Goal: Information Seeking & Learning: Check status

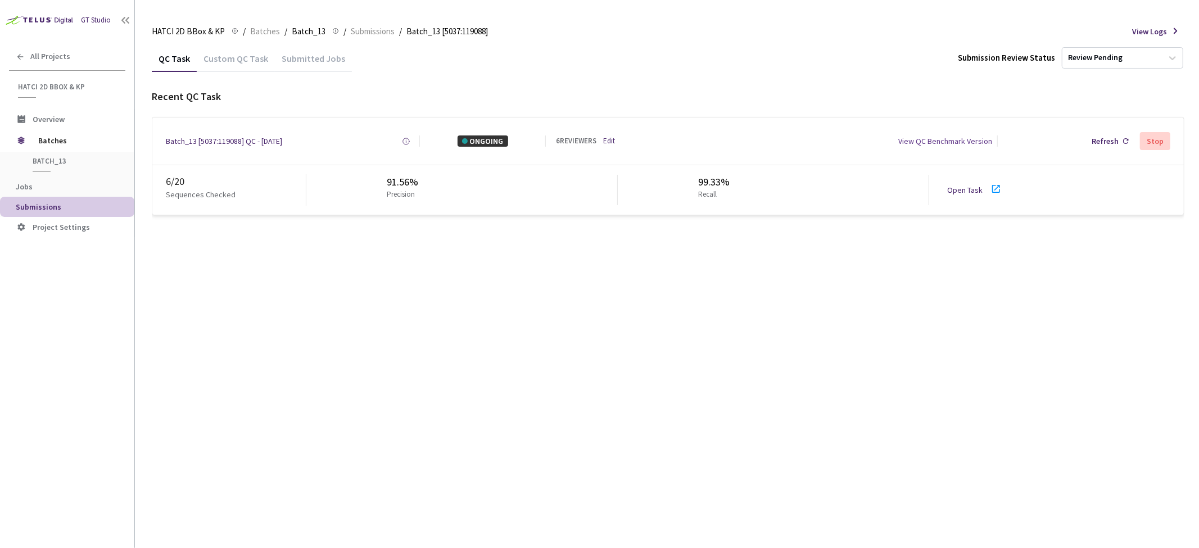
click at [306, 55] on div "Submitted Jobs" at bounding box center [313, 62] width 77 height 19
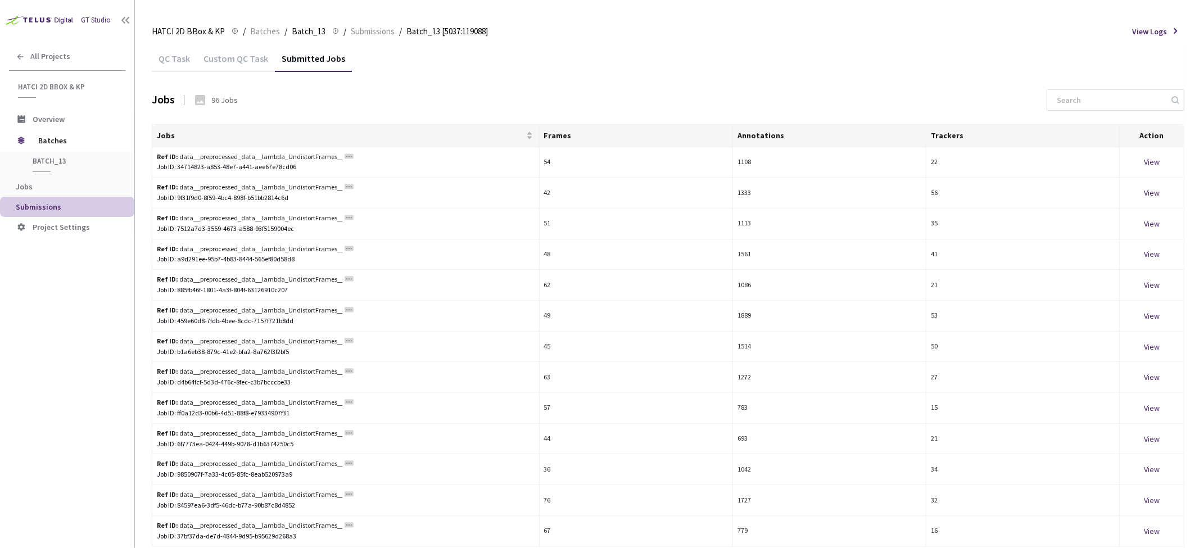
click at [178, 58] on div "QC Task" at bounding box center [174, 62] width 45 height 19
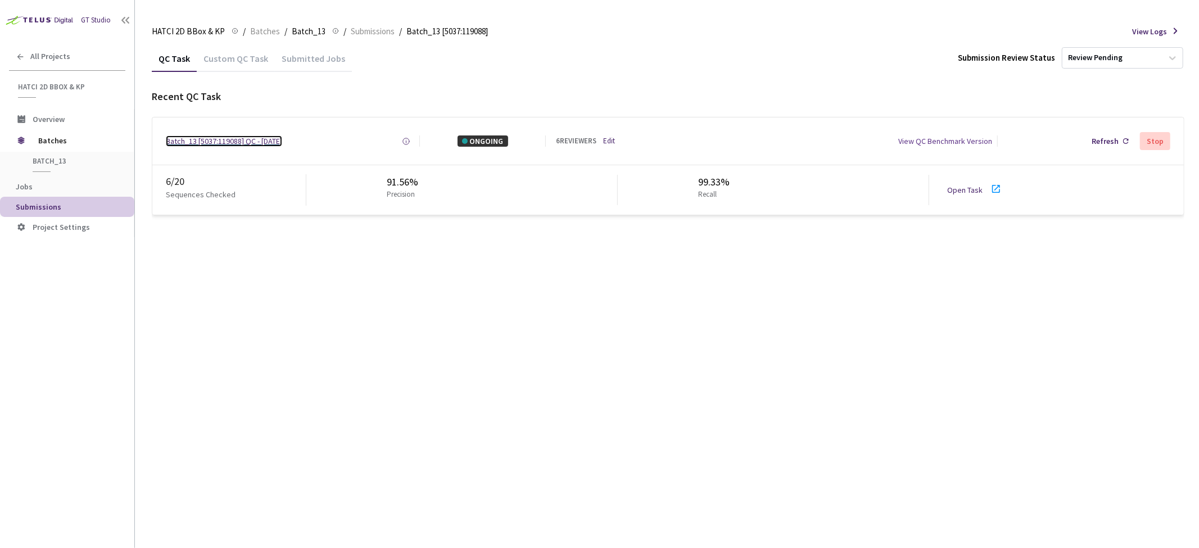
click at [225, 142] on div "Batch_13 [5037:119088] QC - [DATE]" at bounding box center [224, 140] width 116 height 11
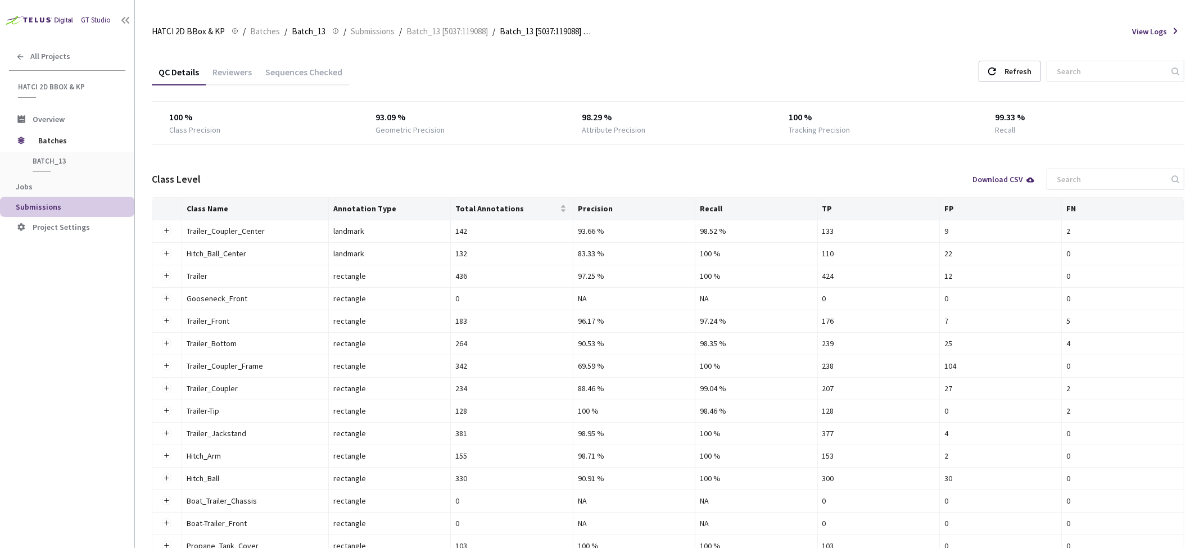
click at [301, 75] on div "Sequences Checked" at bounding box center [303, 75] width 90 height 19
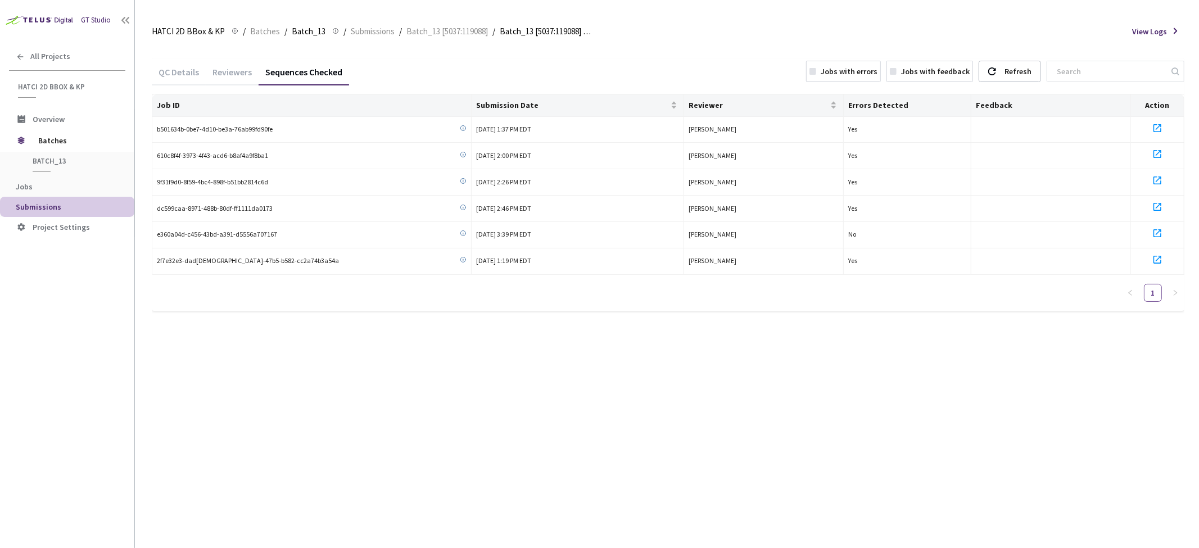
click at [246, 77] on div "Reviewers" at bounding box center [232, 75] width 53 height 19
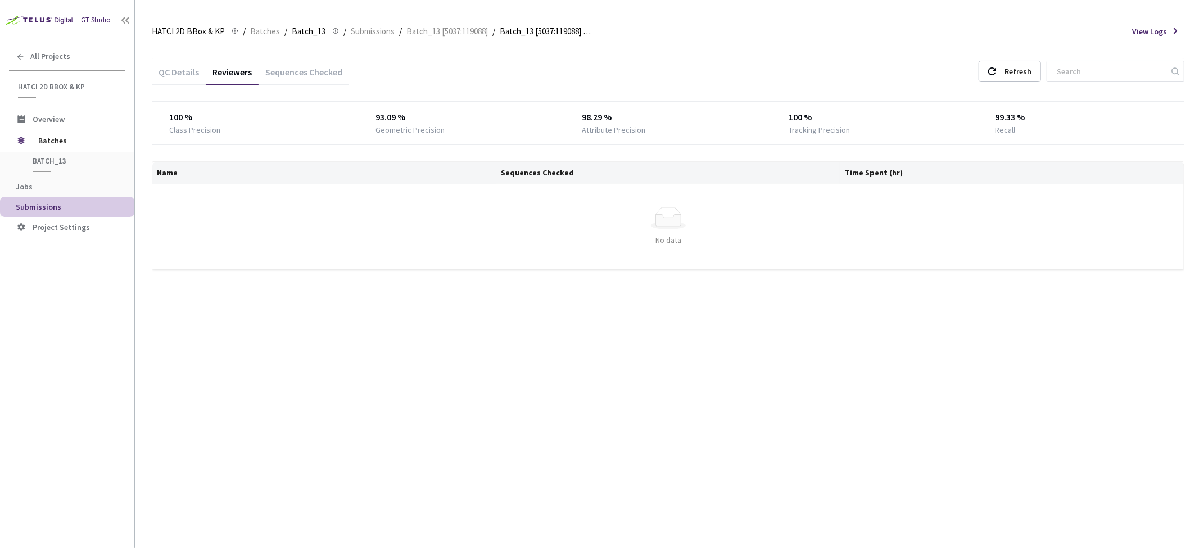
click at [299, 78] on div "Sequences Checked" at bounding box center [303, 75] width 90 height 19
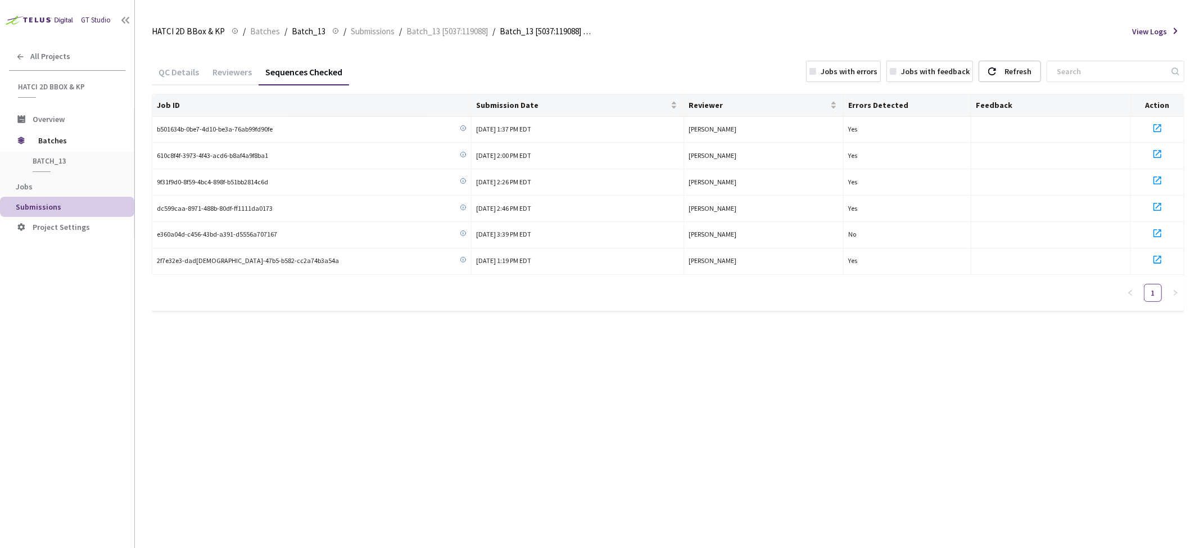
click at [179, 75] on div "QC Details" at bounding box center [179, 75] width 54 height 19
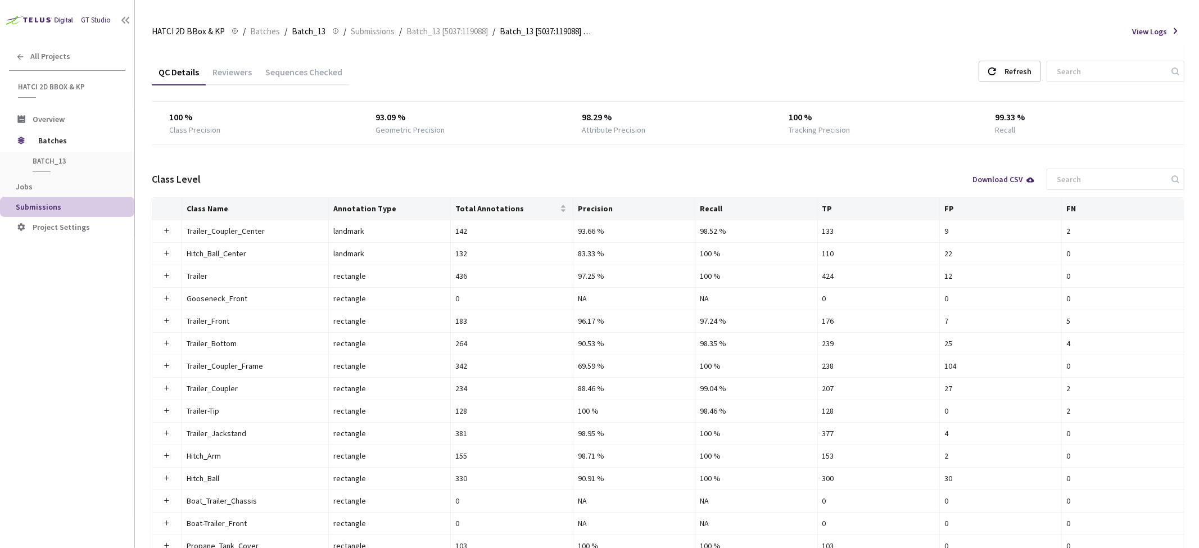
click at [242, 72] on div "Reviewers" at bounding box center [232, 75] width 53 height 19
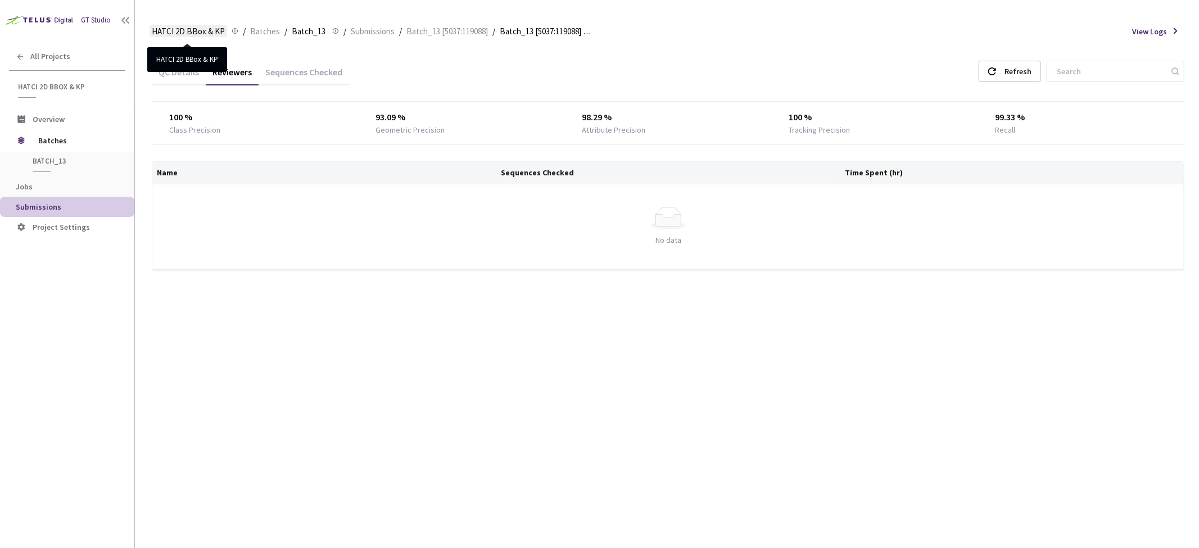
click at [206, 30] on span "HATCI 2D BBox & KP" at bounding box center [188, 31] width 73 height 13
click at [181, 29] on span "HATCI 2D BBox & KP" at bounding box center [188, 31] width 73 height 13
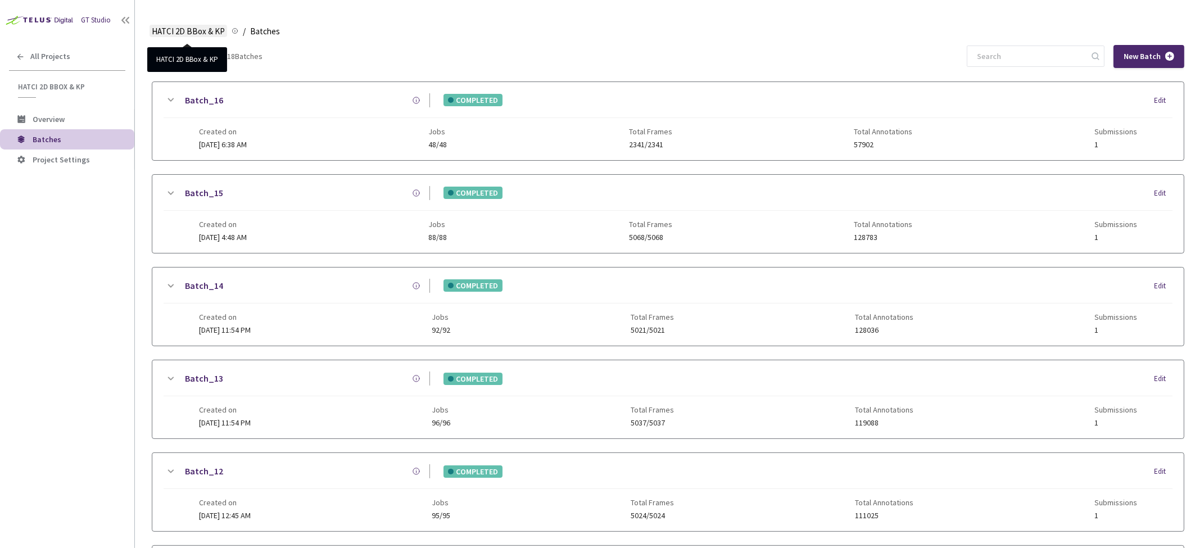
click at [185, 32] on span "HATCI 2D BBox & KP" at bounding box center [188, 31] width 73 height 13
click at [69, 114] on li "Overview" at bounding box center [67, 119] width 134 height 20
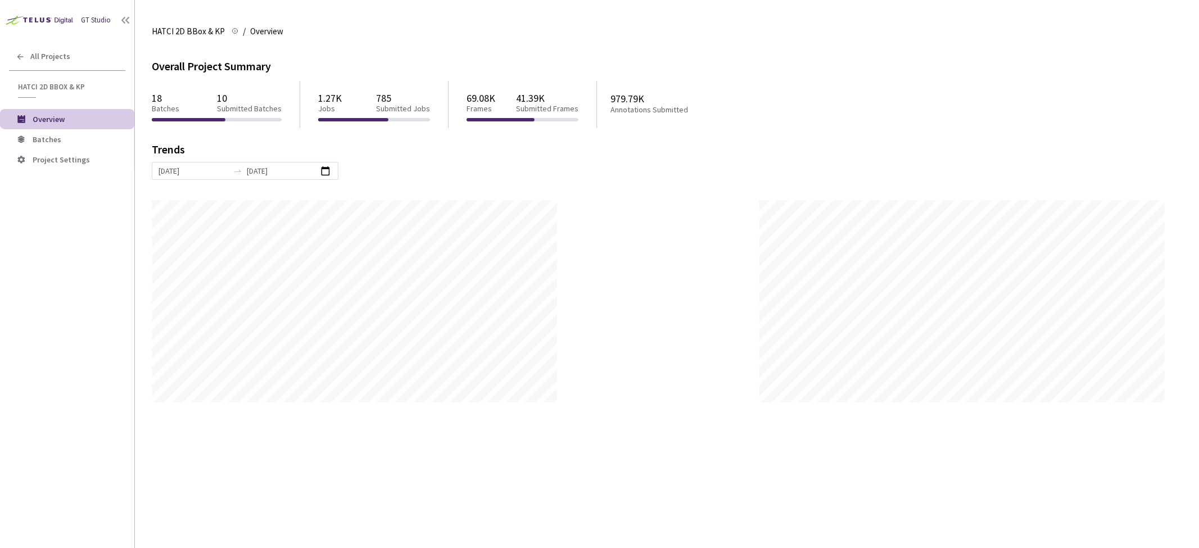
scroll to position [548, 1199]
click at [178, 34] on span "HATCI 2D BBox & KP" at bounding box center [188, 31] width 73 height 13
click at [197, 31] on span "HATCI 2D BBox & KP" at bounding box center [188, 31] width 73 height 13
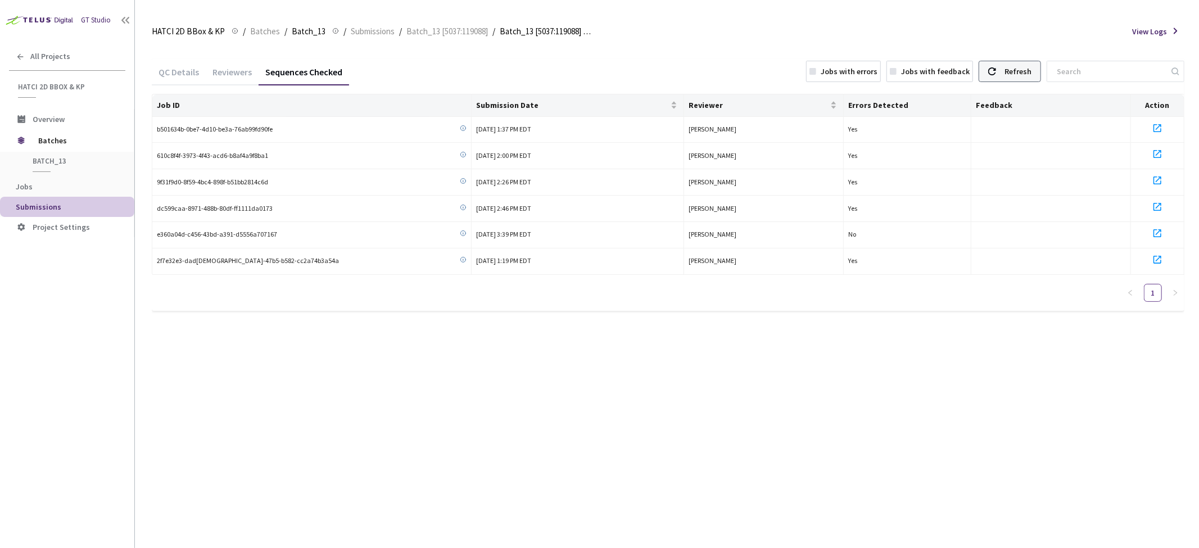
click at [1025, 69] on div "Refresh" at bounding box center [1017, 71] width 27 height 20
click at [186, 73] on div "QC Details" at bounding box center [179, 75] width 54 height 19
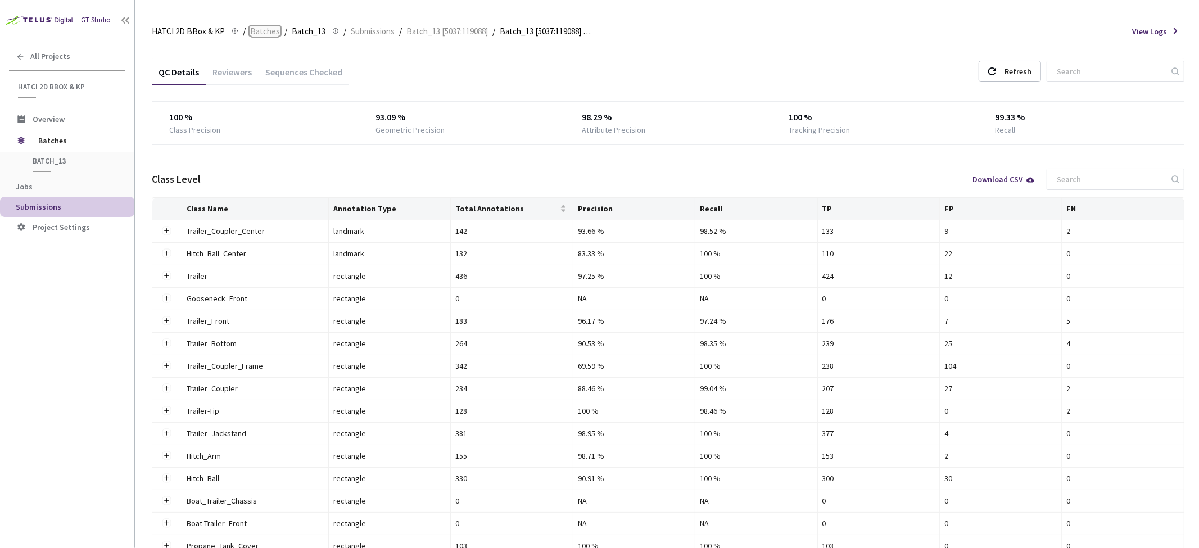
click at [262, 27] on span "Batches" at bounding box center [265, 31] width 30 height 13
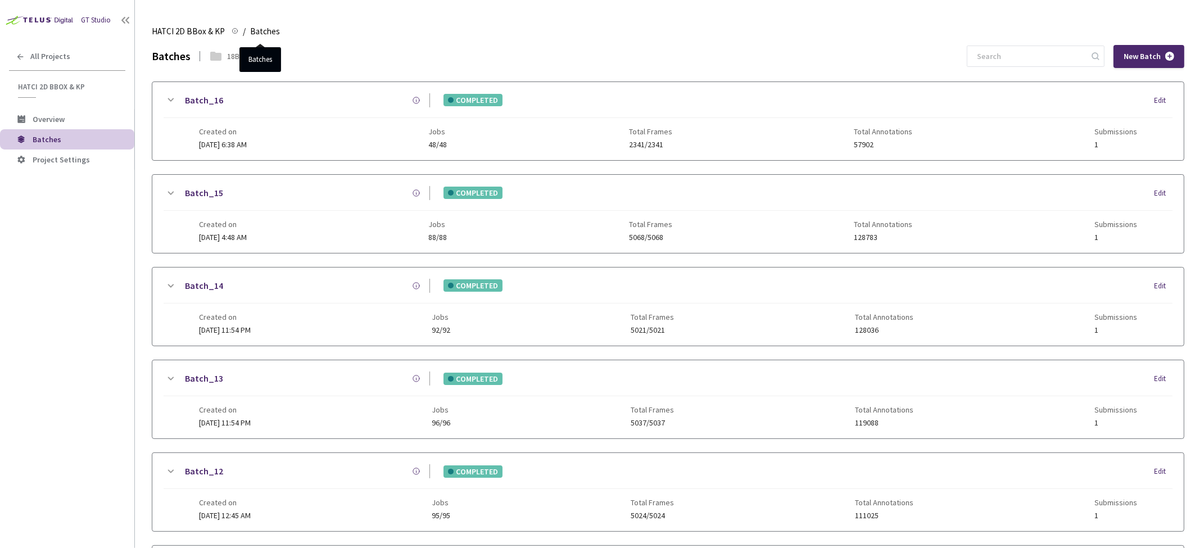
scroll to position [328, 0]
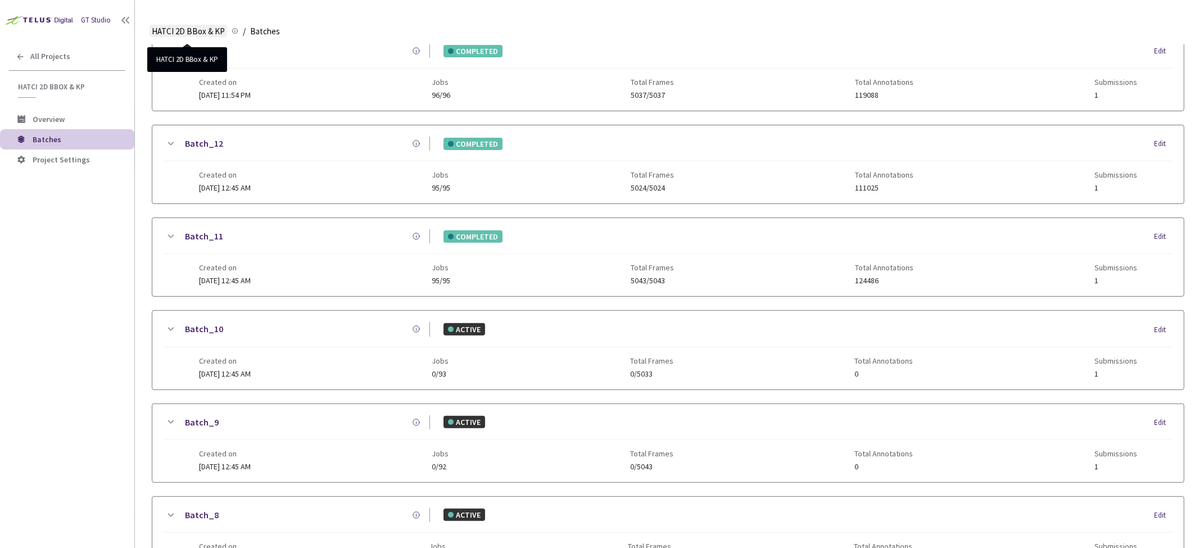
click at [206, 27] on span "HATCI 2D BBox & KP" at bounding box center [188, 31] width 73 height 13
click at [237, 32] on link "Base Type: VIDEO Project ID 0bbab423-4c9d-4523-96e9-534f84f5cbbb Client ID 47fa…" at bounding box center [234, 31] width 11 height 12
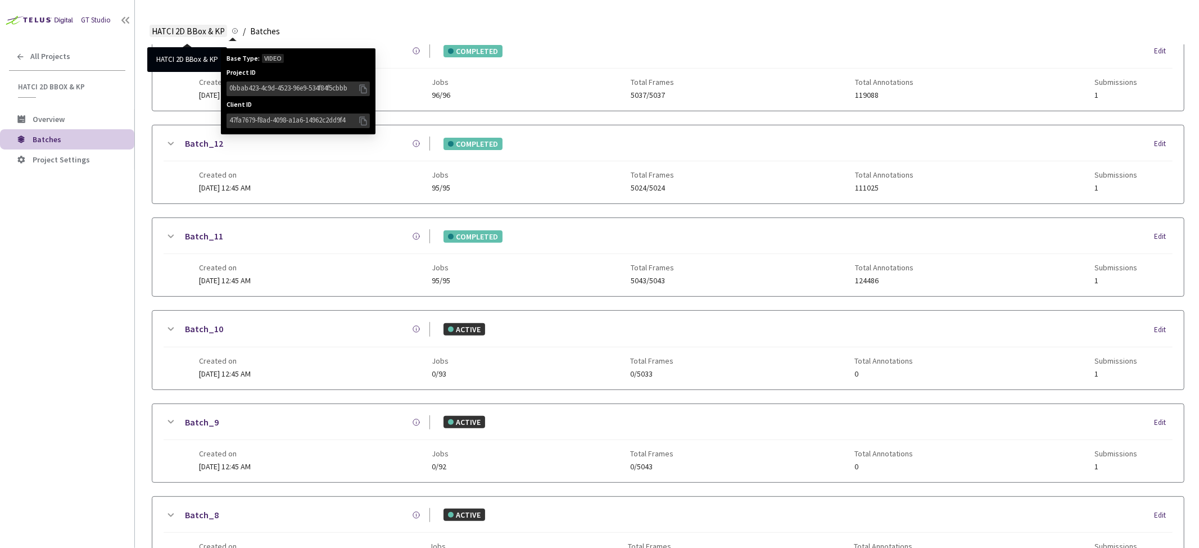
click at [208, 32] on span "HATCI 2D BBox & KP" at bounding box center [188, 31] width 73 height 13
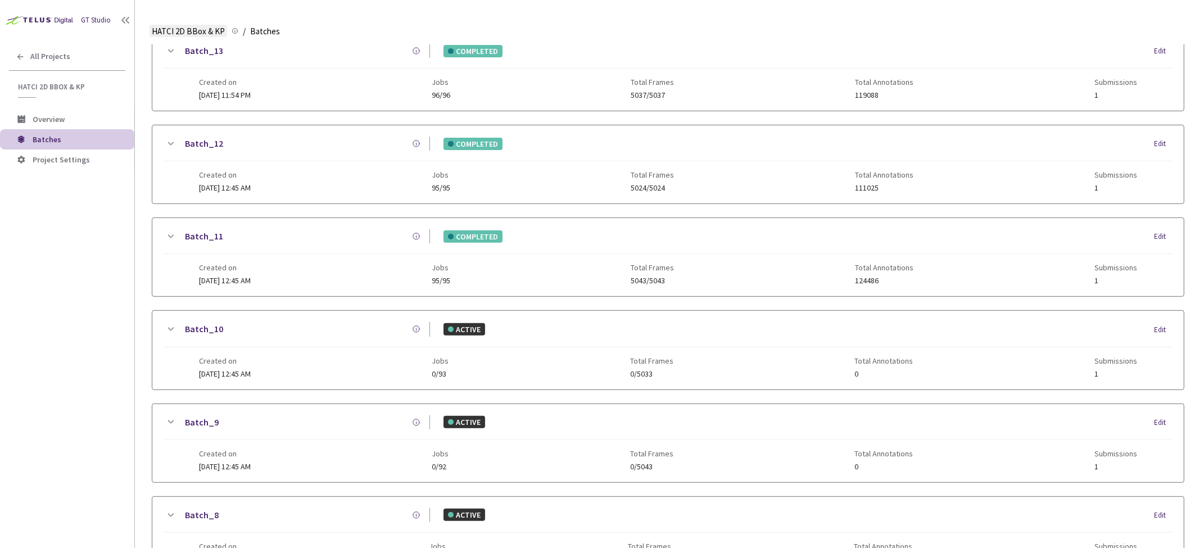
click at [208, 32] on span "HATCI 2D BBox & KP" at bounding box center [188, 31] width 73 height 13
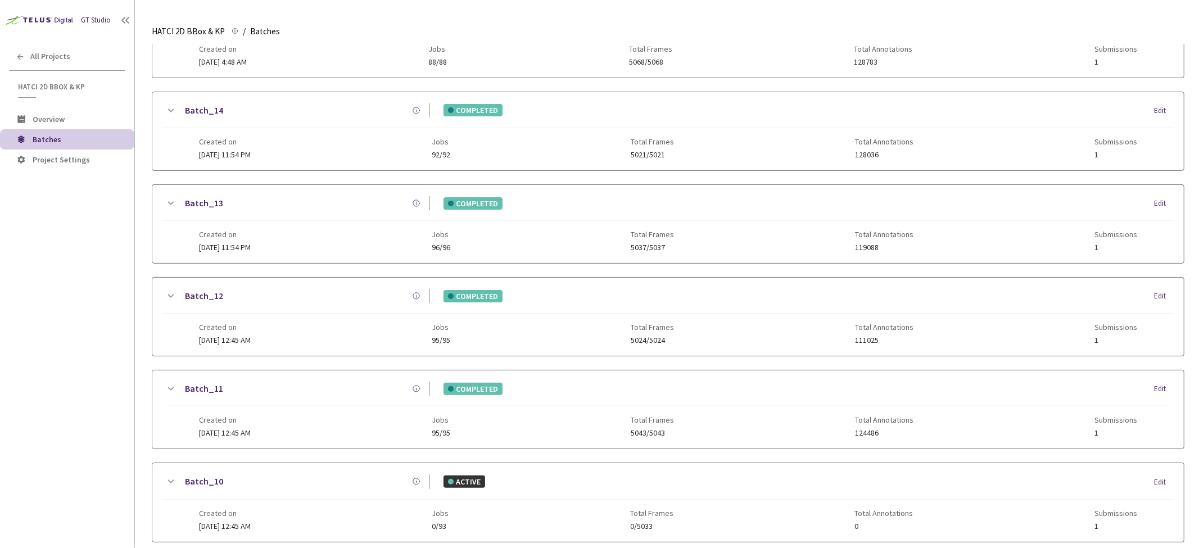
scroll to position [0, 0]
